Goal: Task Accomplishment & Management: Complete application form

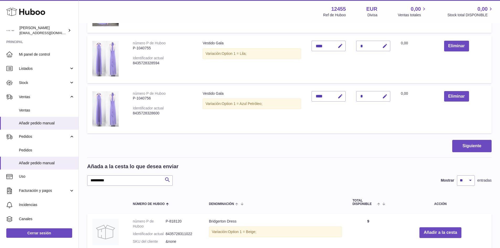
scroll to position [201, 0]
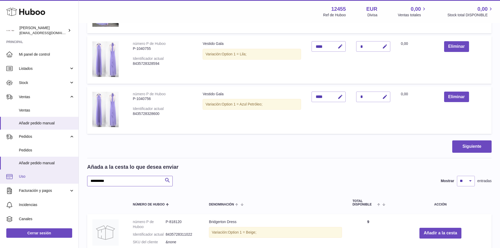
drag, startPoint x: 115, startPoint y: 182, endPoint x: 66, endPoint y: 178, distance: 48.4
click at [67, 179] on div "Huboo Antonio pedidos@glowrias.com Principal Mi panel de control Listados No es…" at bounding box center [250, 94] width 500 height 591
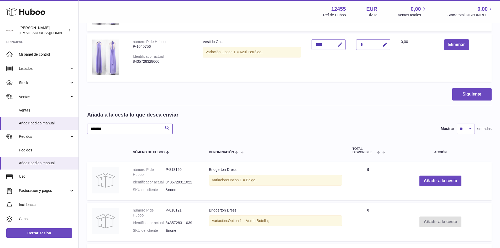
scroll to position [253, 0]
type input "********"
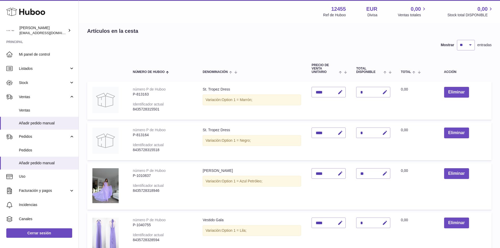
scroll to position [0, 0]
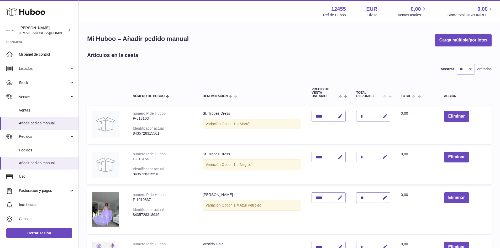
click at [54, 122] on span "Añadir pedido manual" at bounding box center [47, 123] width 56 height 5
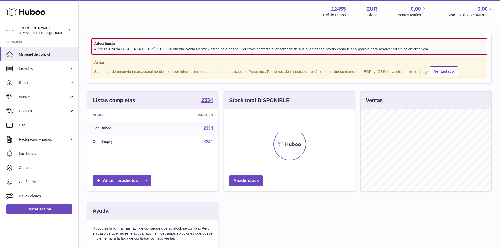
scroll to position [82, 131]
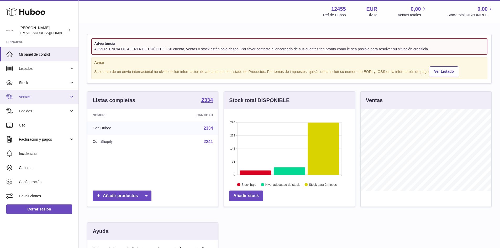
click at [72, 97] on link "Ventas" at bounding box center [39, 97] width 79 height 14
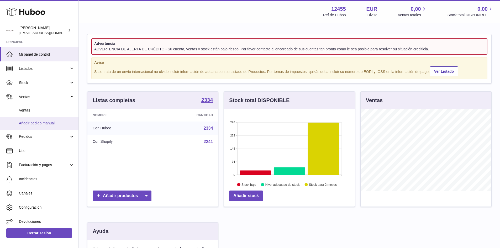
click at [57, 125] on span "Añadir pedido manual" at bounding box center [47, 123] width 56 height 5
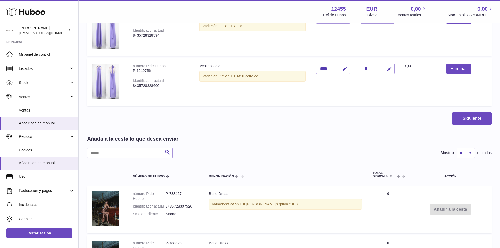
scroll to position [289, 0]
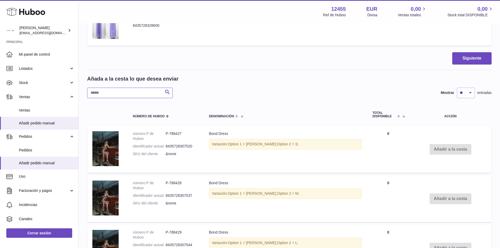
click at [116, 91] on input "text" at bounding box center [130, 93] width 86 height 11
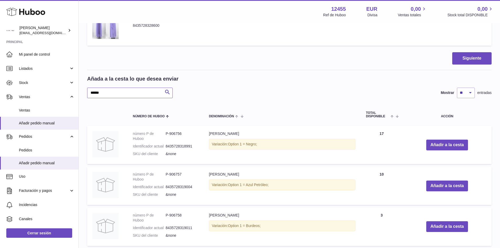
type input "******"
click at [449, 187] on button "Añadir a la cesta" at bounding box center [448, 186] width 42 height 11
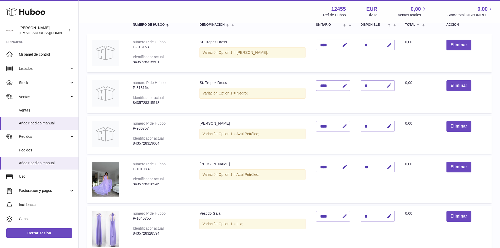
scroll to position [93, 0]
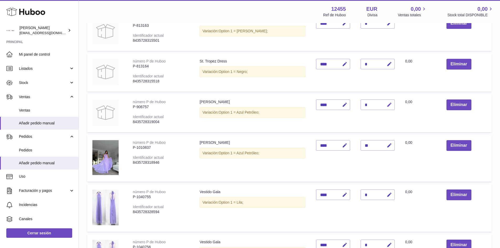
click at [387, 104] on icon "button" at bounding box center [390, 105] width 6 height 6
type input "**"
click at [387, 105] on icon "submit" at bounding box center [389, 104] width 5 height 5
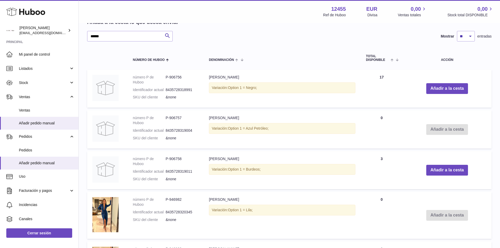
scroll to position [394, 0]
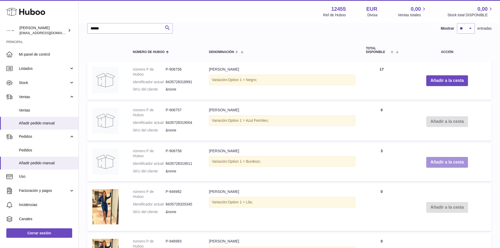
click at [455, 163] on button "Añadir a la cesta" at bounding box center [448, 162] width 42 height 11
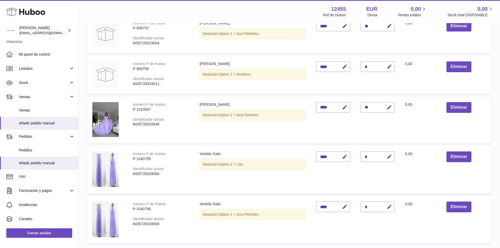
scroll to position [146, 0]
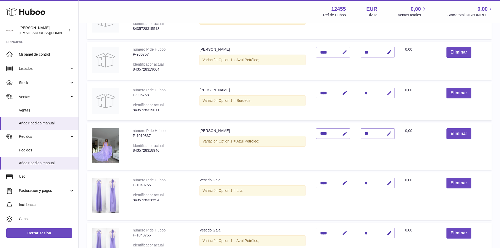
click at [387, 94] on icon "button" at bounding box center [390, 93] width 6 height 6
type input "*"
click at [387, 94] on icon "submit" at bounding box center [389, 93] width 5 height 5
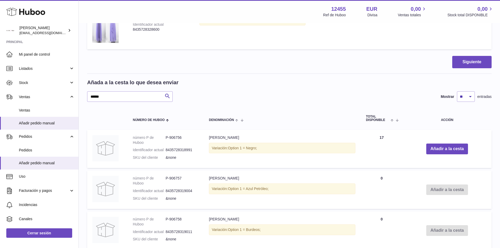
scroll to position [382, 0]
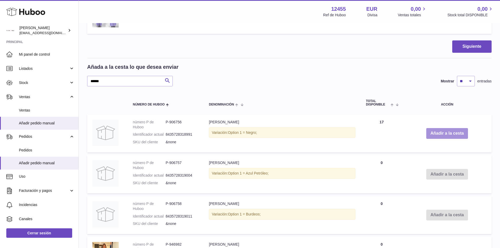
click at [449, 132] on button "Añadir a la cesta" at bounding box center [448, 133] width 42 height 11
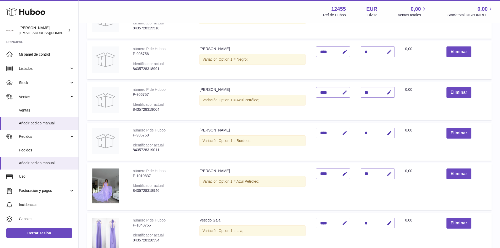
scroll to position [134, 0]
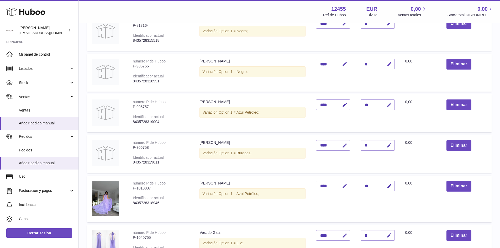
click at [387, 66] on icon "button" at bounding box center [390, 64] width 6 height 6
type input "**"
click at [387, 62] on icon "submit" at bounding box center [389, 64] width 5 height 5
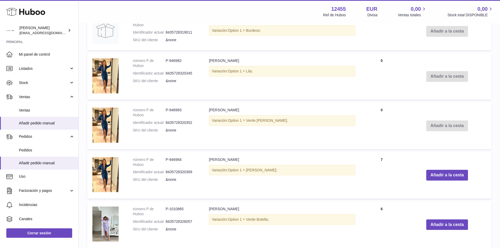
scroll to position [659, 0]
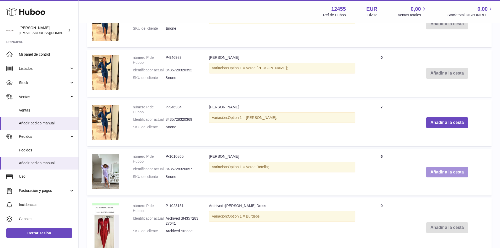
click at [442, 170] on button "Añadir a la cesta" at bounding box center [448, 172] width 42 height 11
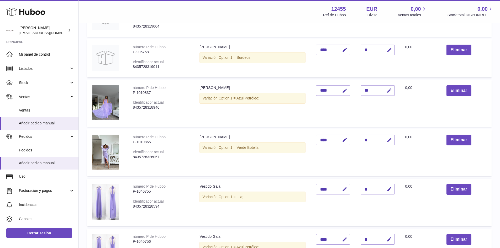
scroll to position [262, 0]
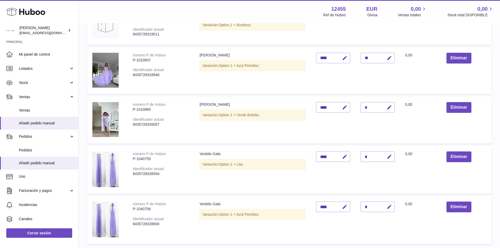
click at [371, 104] on div "*" at bounding box center [378, 107] width 34 height 11
click at [387, 108] on icon "button" at bounding box center [390, 108] width 6 height 6
type input "*"
click at [387, 108] on icon "submit" at bounding box center [389, 107] width 5 height 5
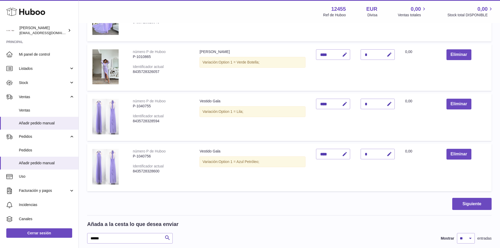
scroll to position [315, 0]
click at [384, 150] on button "button" at bounding box center [389, 153] width 12 height 11
type input "**"
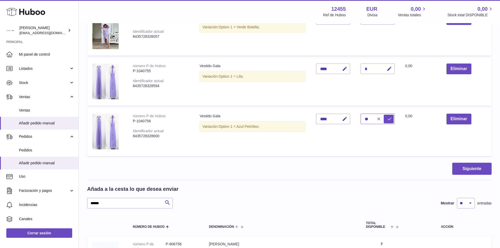
scroll to position [394, 0]
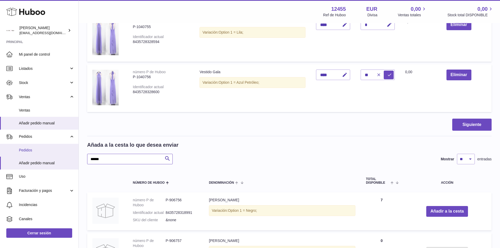
drag, startPoint x: 106, startPoint y: 162, endPoint x: 34, endPoint y: 155, distance: 72.0
click at [34, 155] on div "Huboo Antonio pedidos@glowrias.com Principal Mi panel de control Listados No es…" at bounding box center [250, 185] width 500 height 1158
type input "*******"
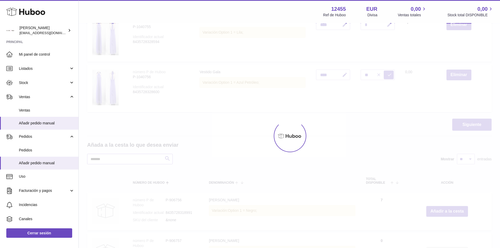
type input "*"
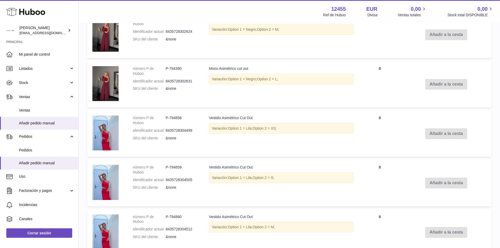
scroll to position [788, 0]
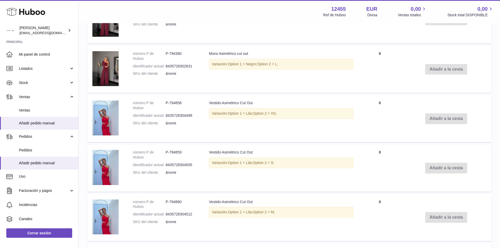
type input "*******"
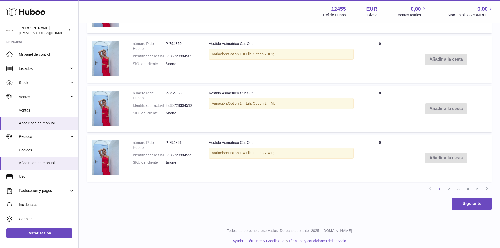
scroll to position [900, 0]
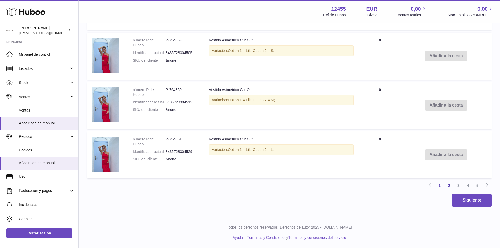
click at [453, 187] on link "2" at bounding box center [449, 185] width 9 height 9
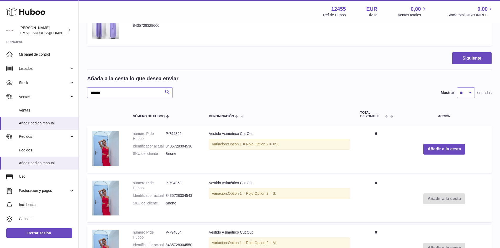
scroll to position [470, 0]
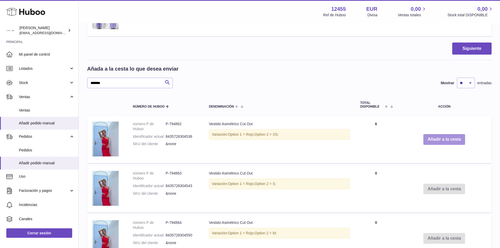
click at [436, 141] on button "Añadir a la cesta" at bounding box center [445, 139] width 42 height 11
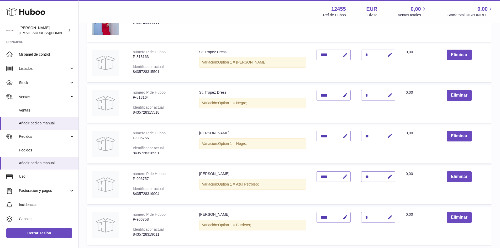
scroll to position [47, 0]
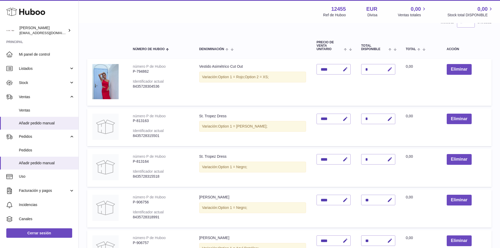
click at [393, 69] on icon "button" at bounding box center [390, 70] width 6 height 6
type input "*"
click at [396, 71] on td "Cantidad *" at bounding box center [378, 82] width 45 height 47
click at [392, 70] on icon "submit" at bounding box center [390, 69] width 5 height 5
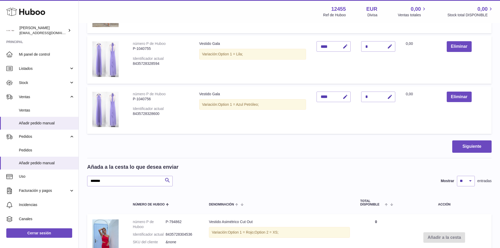
scroll to position [420, 0]
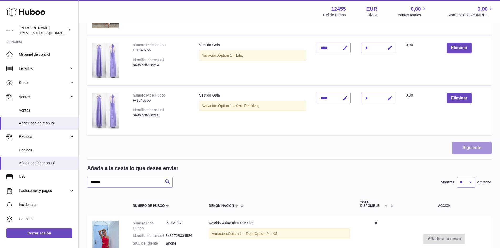
click at [474, 151] on button "Siguiente" at bounding box center [472, 148] width 39 height 12
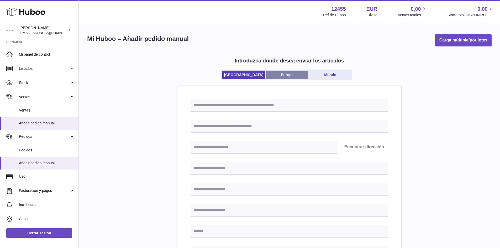
click at [281, 72] on link "Europa" at bounding box center [287, 75] width 42 height 9
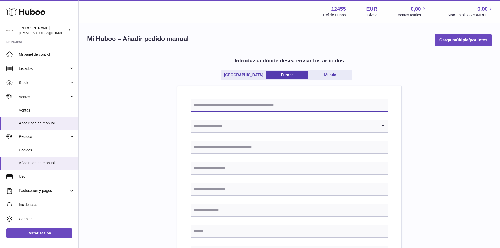
click at [241, 106] on input "text" at bounding box center [290, 105] width 198 height 13
click at [244, 105] on input "**********" at bounding box center [290, 105] width 198 height 13
type input "**********"
click at [293, 128] on input "Search for option" at bounding box center [284, 126] width 187 height 12
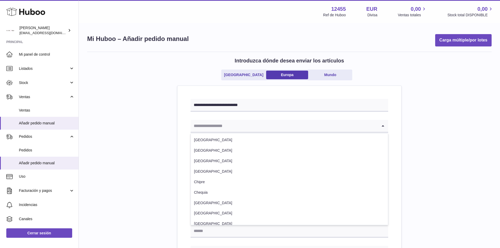
type input "******"
type input "**********"
type input "******"
type input "*****"
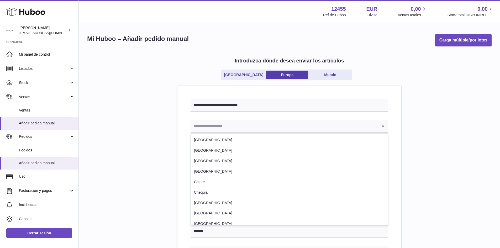
type input "*********"
type input "**********"
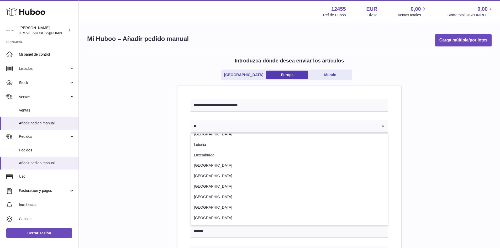
scroll to position [1, 0]
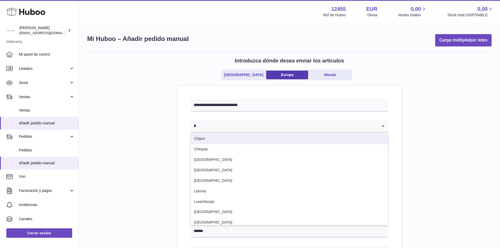
click at [203, 127] on input "*" at bounding box center [284, 126] width 187 height 12
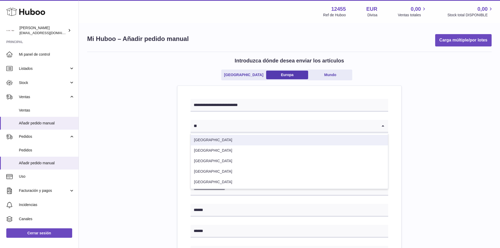
scroll to position [0, 0]
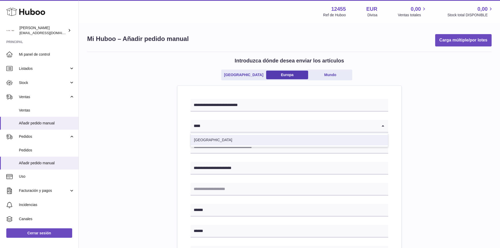
click at [200, 141] on li "España" at bounding box center [289, 140] width 197 height 11
type input "****"
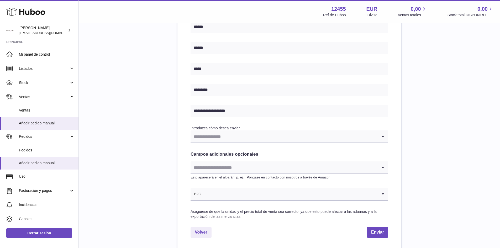
scroll to position [184, 0]
click at [381, 135] on icon "Search for option" at bounding box center [383, 136] width 11 height 12
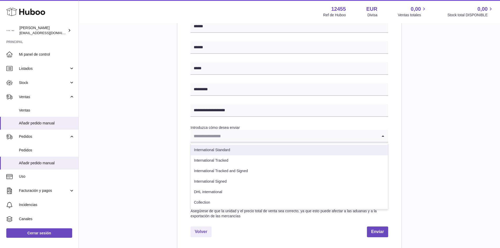
click at [358, 150] on li "International Standard" at bounding box center [289, 150] width 197 height 11
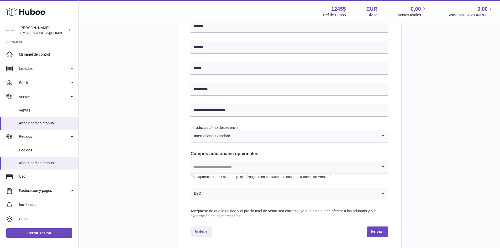
click at [382, 137] on icon "Search for option" at bounding box center [383, 136] width 11 height 12
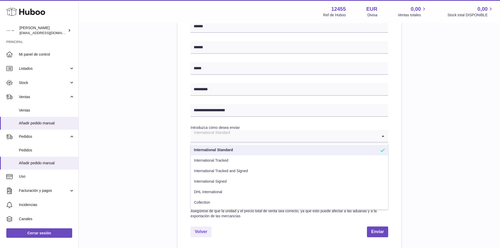
click at [382, 137] on icon "Search for option" at bounding box center [383, 136] width 11 height 12
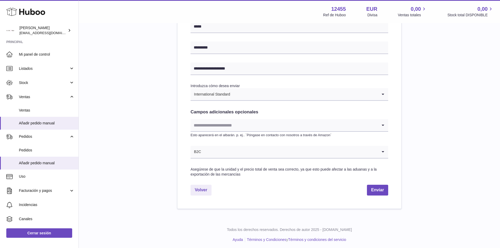
scroll to position [228, 0]
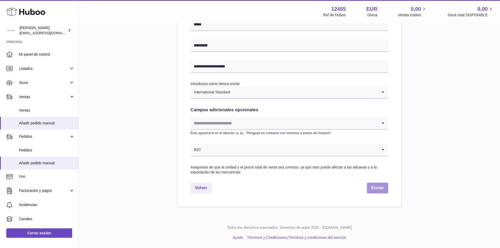
click at [382, 188] on button "Enviar" at bounding box center [377, 188] width 21 height 11
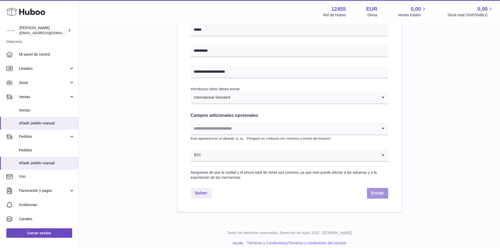
scroll to position [233, 0]
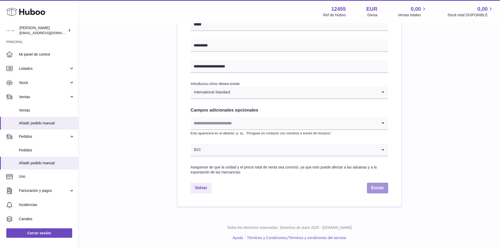
click at [381, 187] on button "Enviar" at bounding box center [377, 188] width 21 height 11
